Goal: Entertainment & Leisure: Browse casually

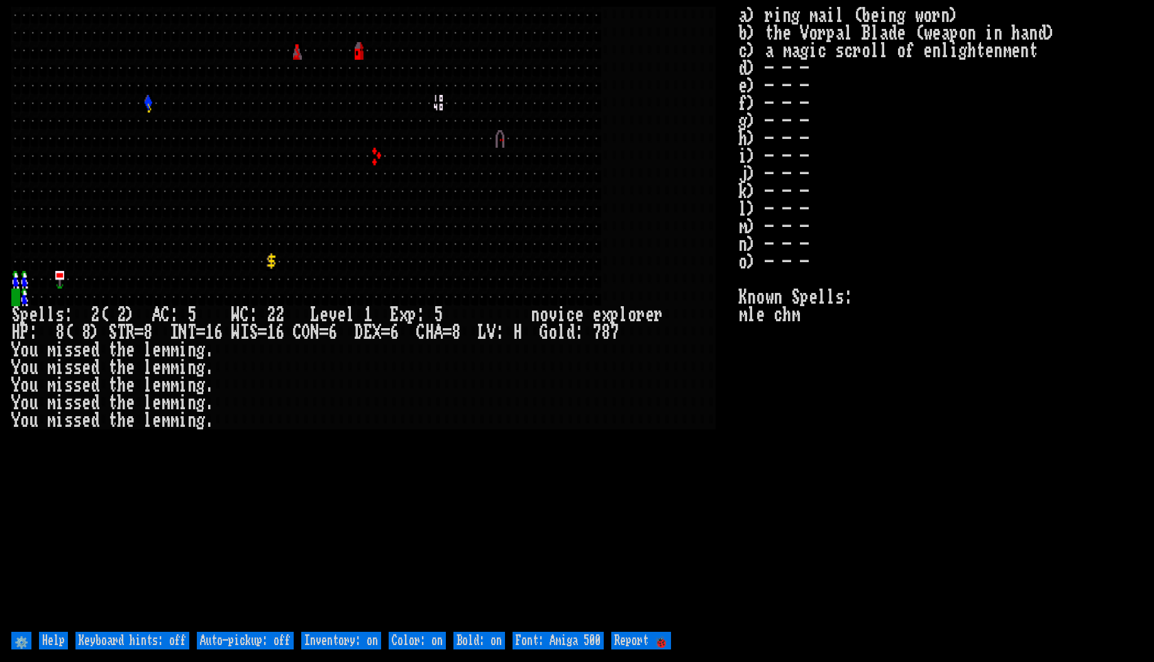
click at [948, 449] on stats "a) ring mail (being worn) b) the Vorpal Blade (weapon in hand) c) a magic scrol…" at bounding box center [940, 318] width 404 height 623
click at [1014, 543] on stats "a) ring mail (being worn) b) the Vorpal Blade (weapon in hand) c) a magic scrol…" at bounding box center [940, 318] width 404 height 623
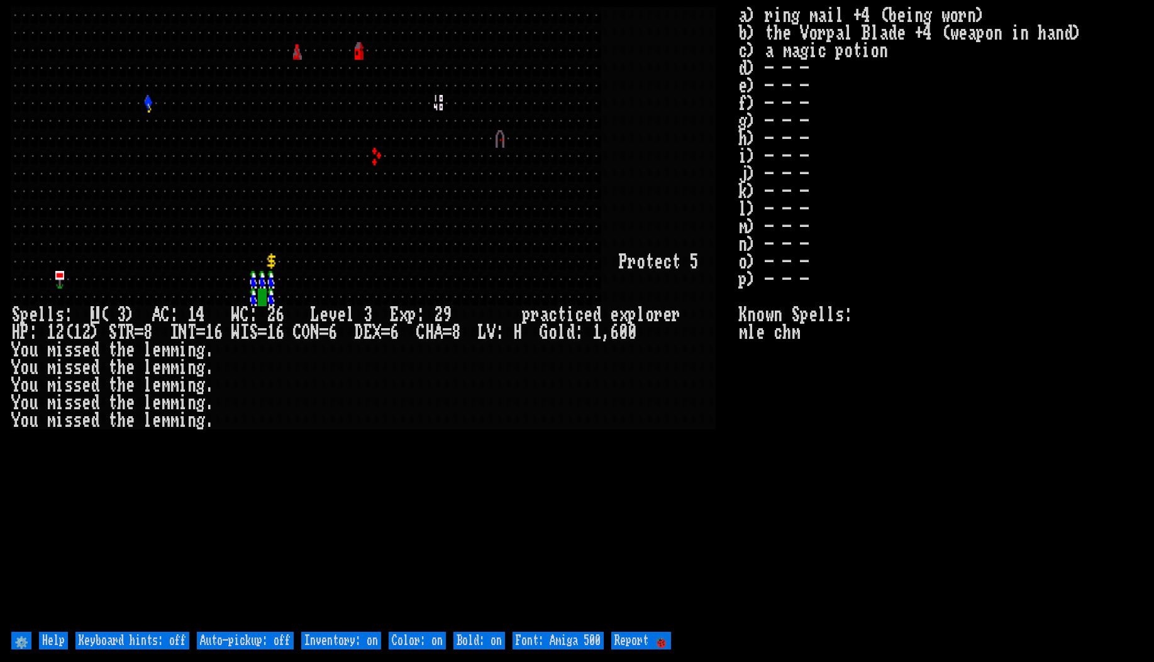
click at [694, 524] on larn at bounding box center [374, 318] width 727 height 623
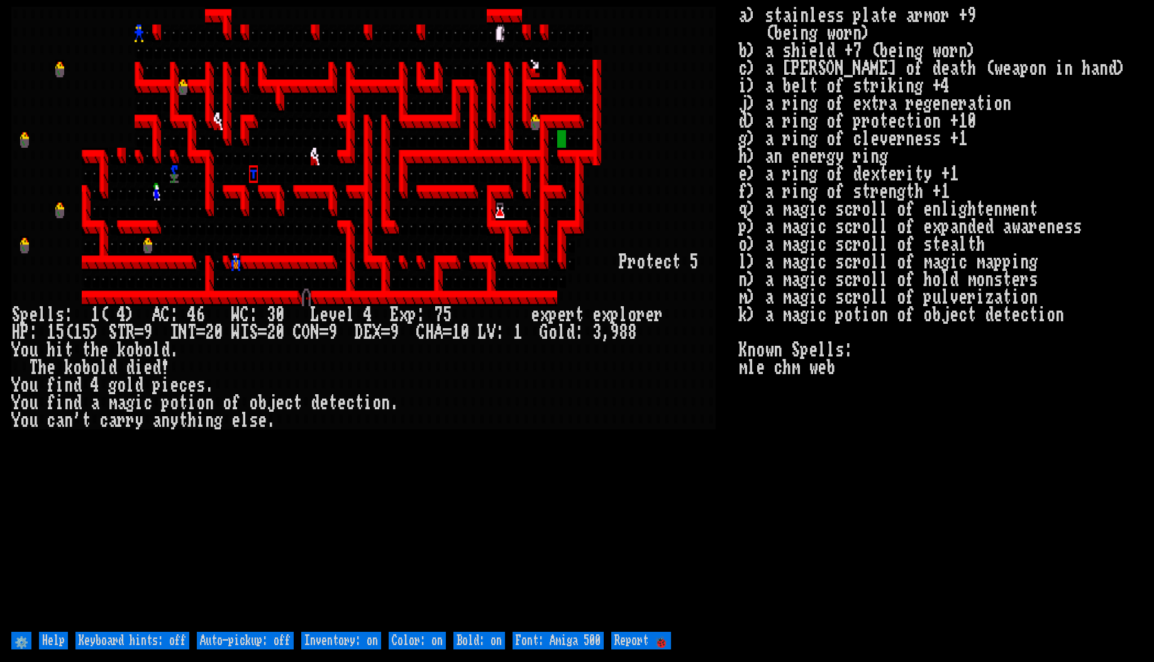
click at [994, 563] on stats "a) stainless plate armor +9 (being worn) b) a shield +7 (being worn) c) a [PERS…" at bounding box center [940, 318] width 404 height 623
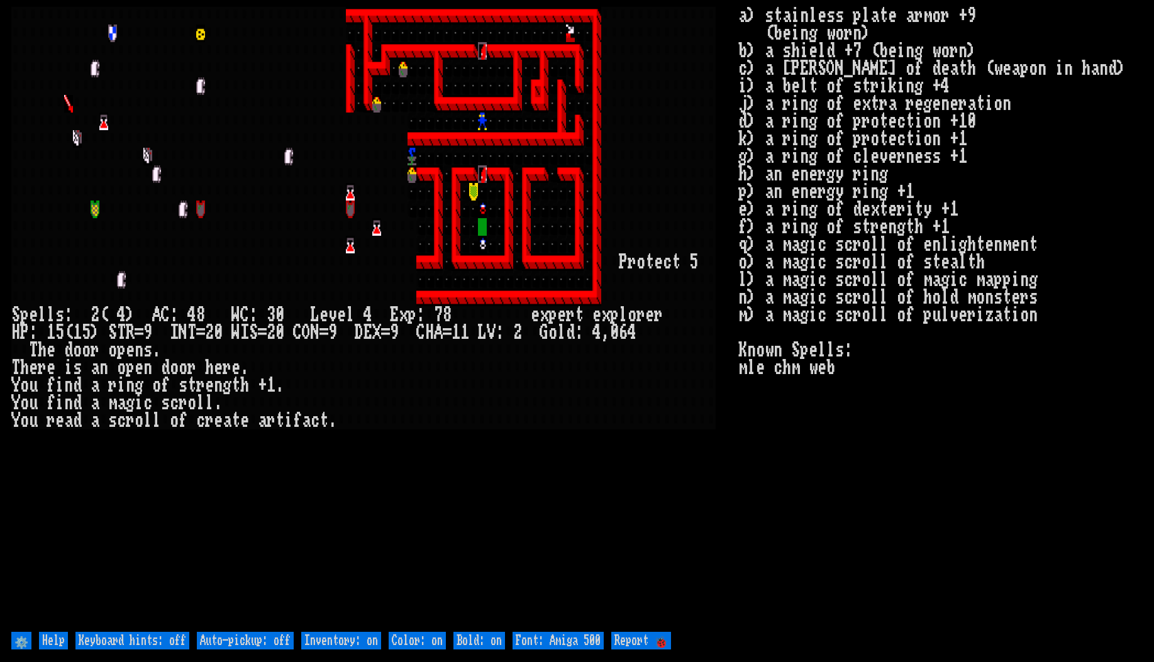
click at [796, 519] on stats "a) stainless plate armor +9 (being worn) b) a shield +7 (being worn) c) a [PERS…" at bounding box center [940, 318] width 404 height 623
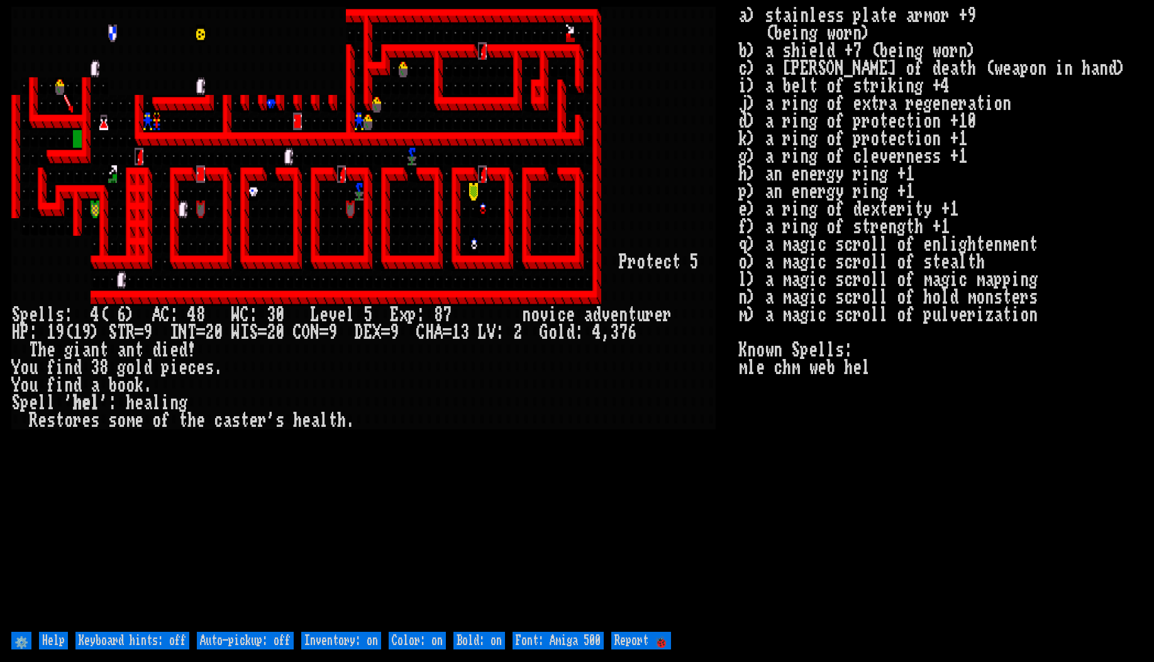
click at [988, 501] on stats "a) stainless plate armor +9 (being worn) b) a shield +7 (being worn) c) a [PERS…" at bounding box center [940, 318] width 404 height 623
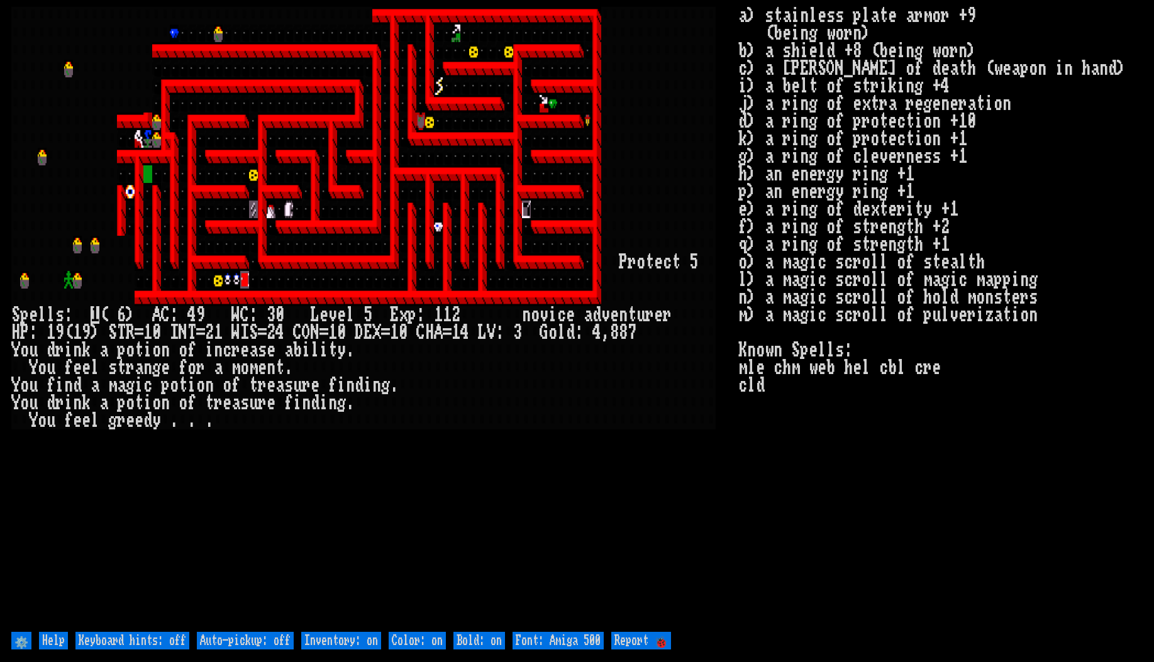
click at [853, 587] on stats "a) stainless plate armor +9 (being worn) b) a shield +8 (being worn) c) a [PERS…" at bounding box center [940, 318] width 404 height 623
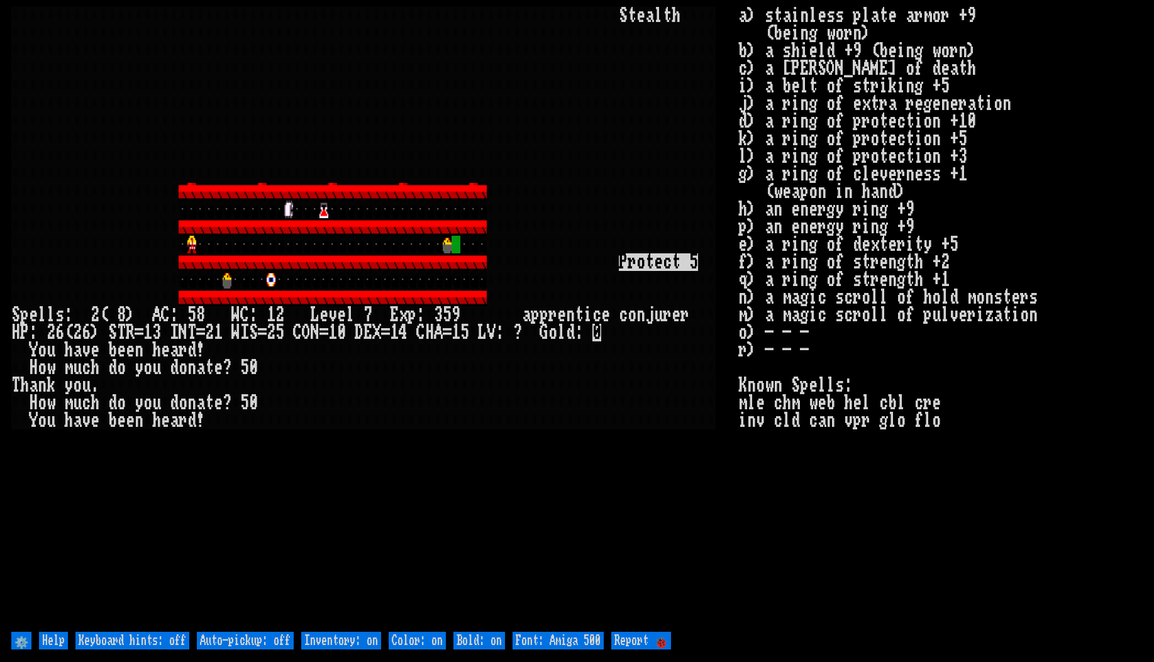
click at [825, 560] on stats "a) stainless plate armor +9 (being worn) b) a shield +9 (being worn) c) a [PERS…" at bounding box center [940, 318] width 404 height 623
